Goal: Information Seeking & Learning: Learn about a topic

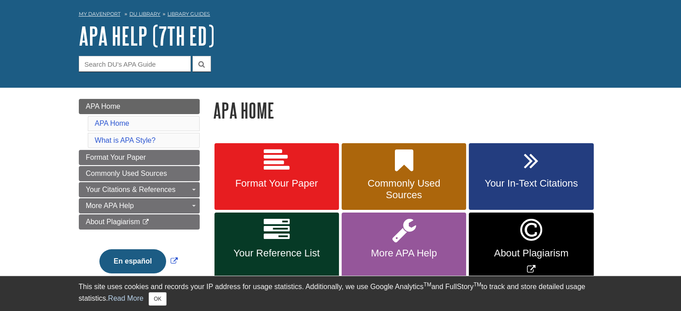
scroll to position [89, 0]
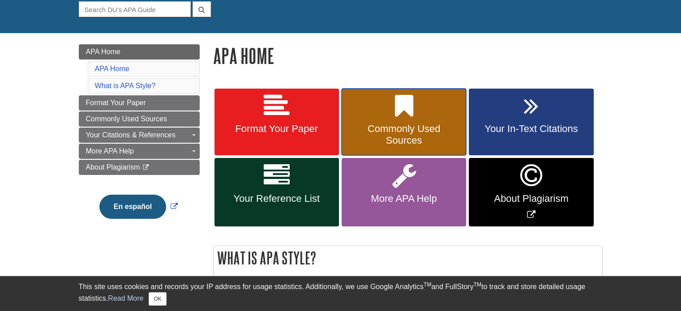
click at [422, 94] on link "Commonly Used Sources" at bounding box center [403, 122] width 124 height 67
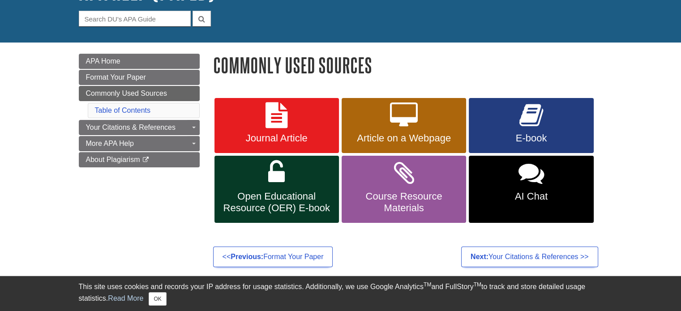
scroll to position [89, 0]
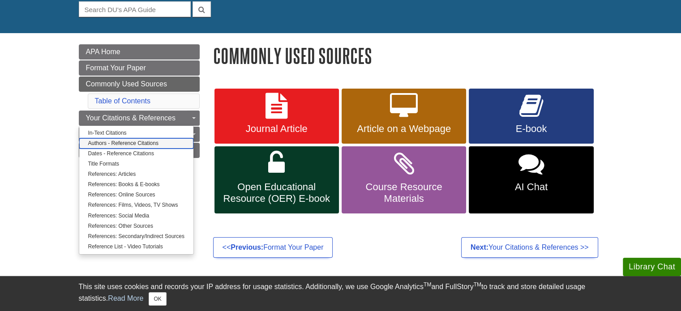
click at [168, 142] on link "Authors - Reference Citations" at bounding box center [136, 143] width 114 height 10
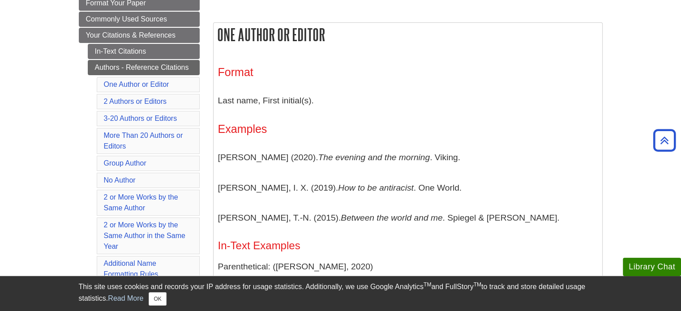
scroll to position [134, 0]
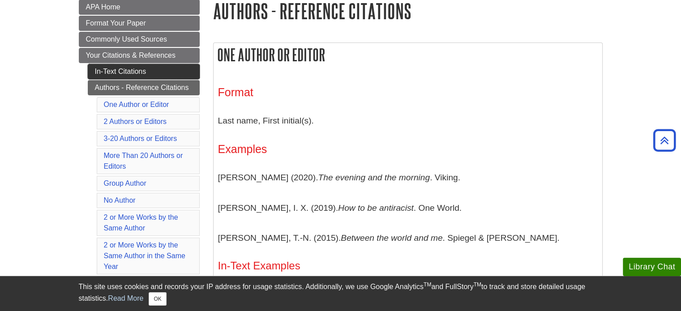
click at [193, 70] on link "In-Text Citations" at bounding box center [144, 71] width 112 height 15
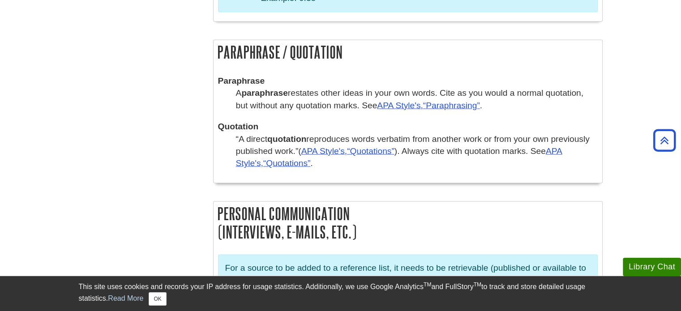
scroll to position [1656, 0]
click at [560, 146] on link "APA Style's, Quotations" at bounding box center [399, 156] width 326 height 21
